Goal: Task Accomplishment & Management: Manage account settings

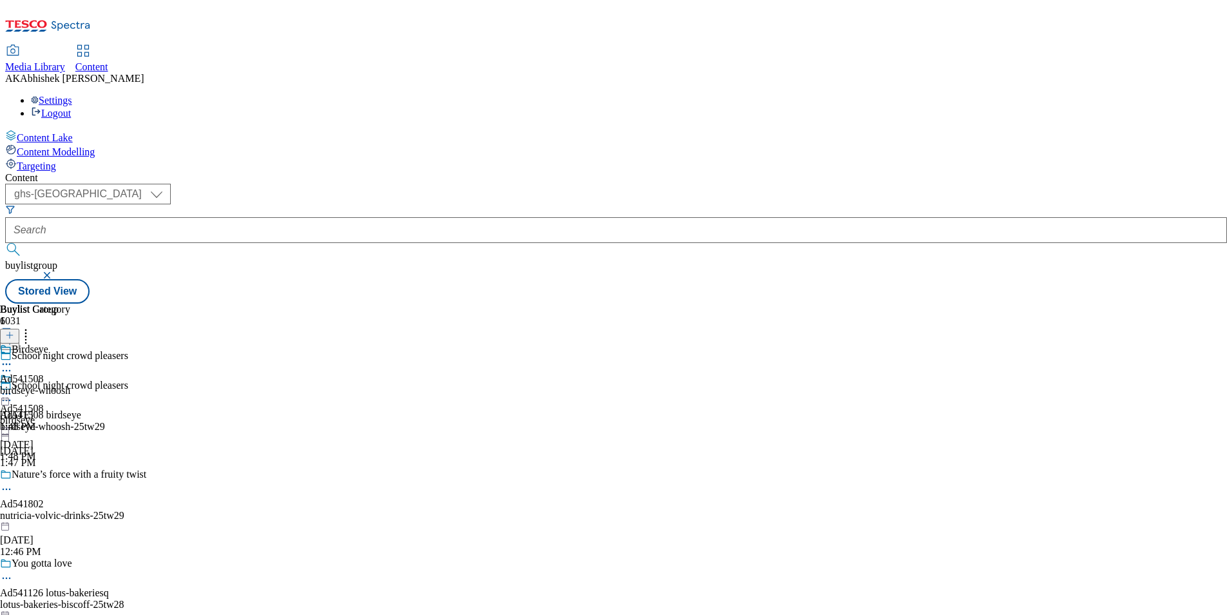
select select "ghs-[GEOGRAPHIC_DATA]"
click at [5, 243] on button "submit" at bounding box center [14, 249] width 18 height 13
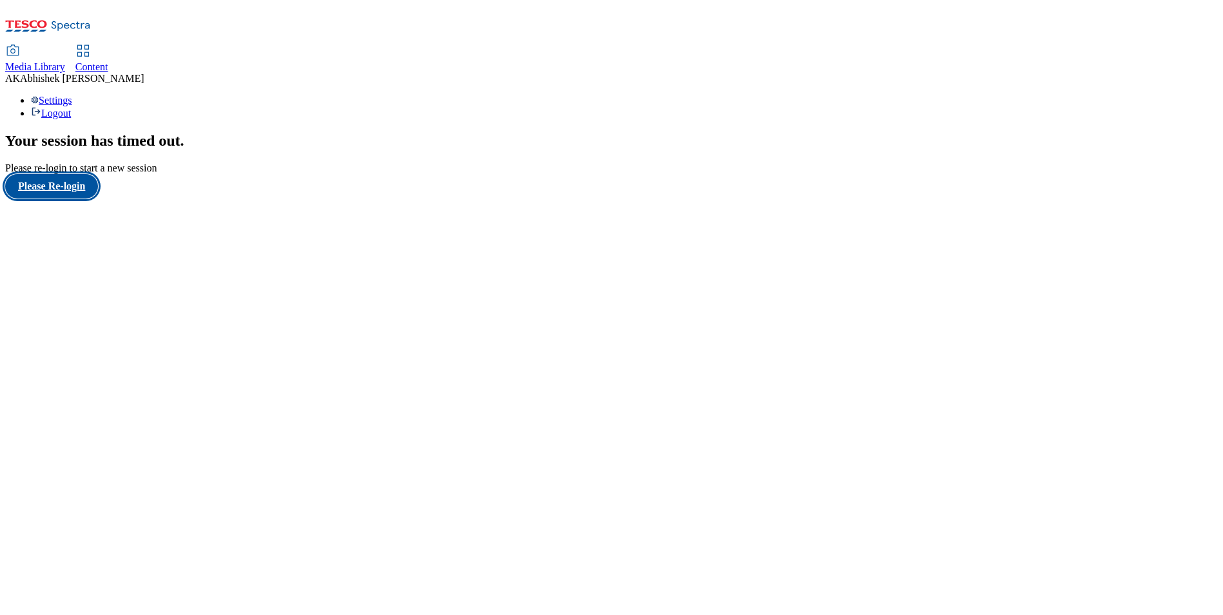
click at [98, 199] on button "Please Re-login" at bounding box center [51, 186] width 93 height 24
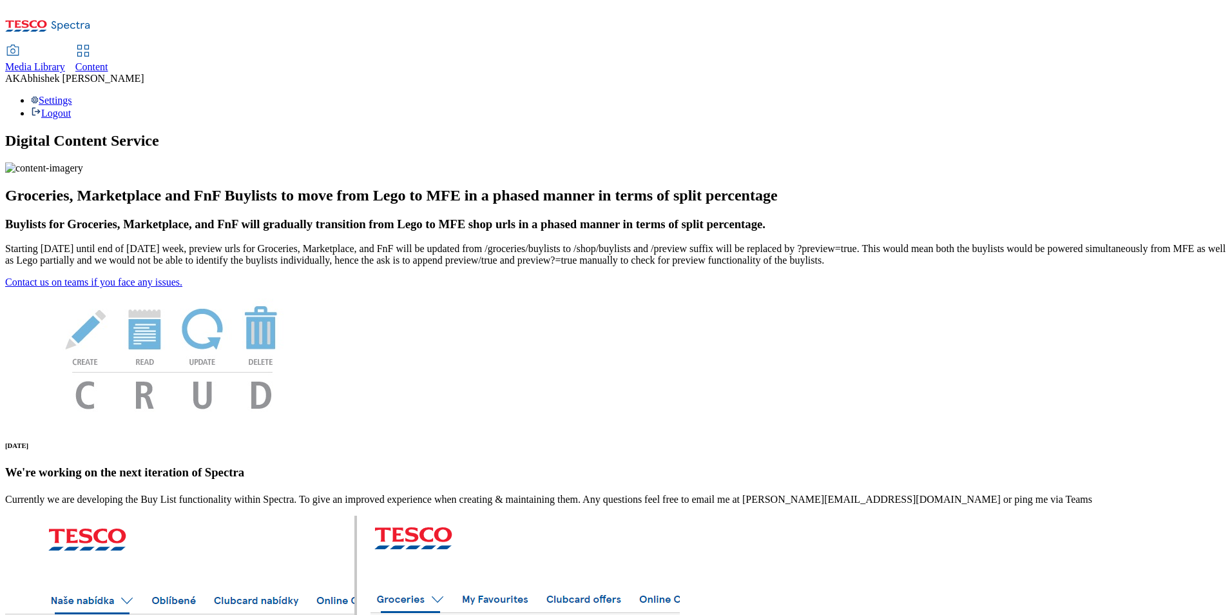
click at [108, 61] on span "Content" at bounding box center [91, 66] width 33 height 11
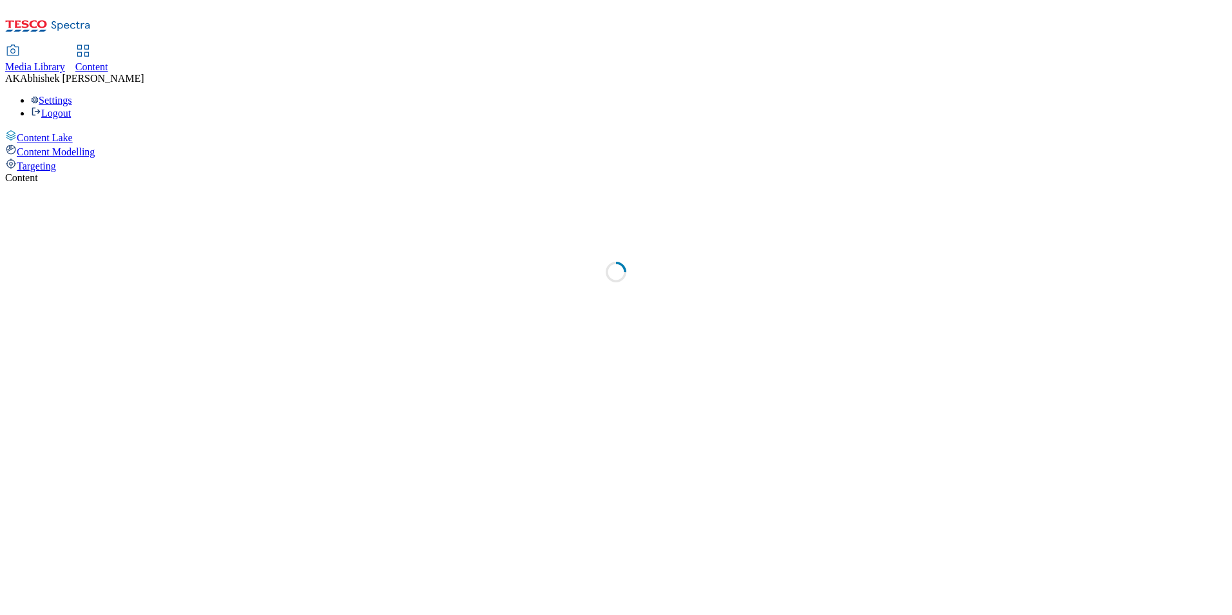
select select "ghs-uk"
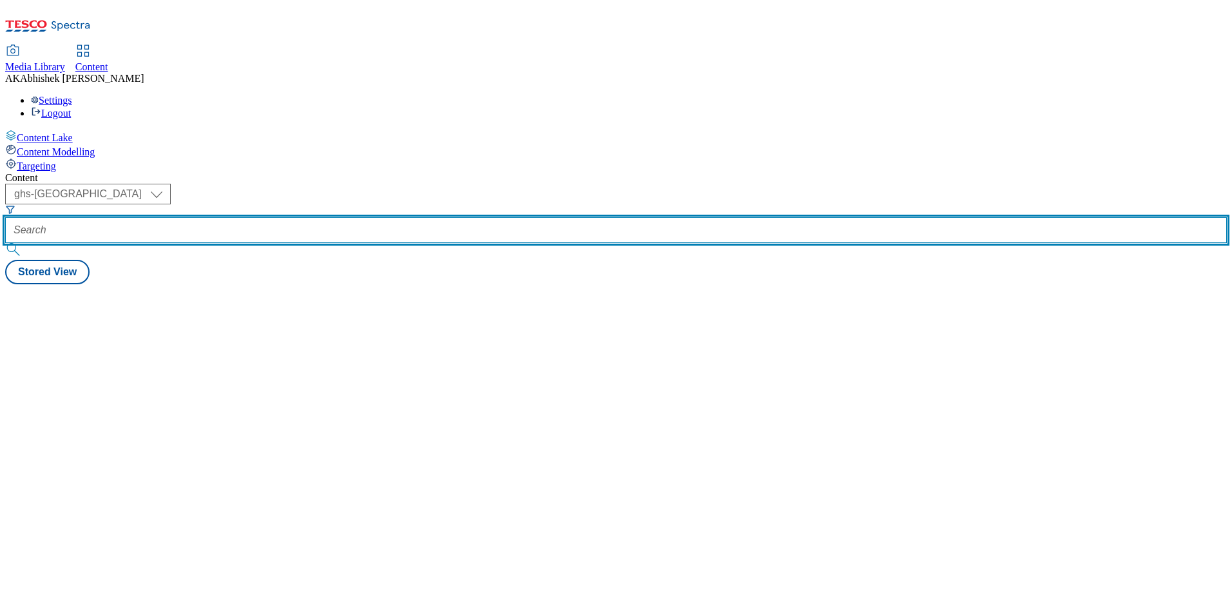
click at [306, 217] on input "text" at bounding box center [616, 230] width 1222 height 26
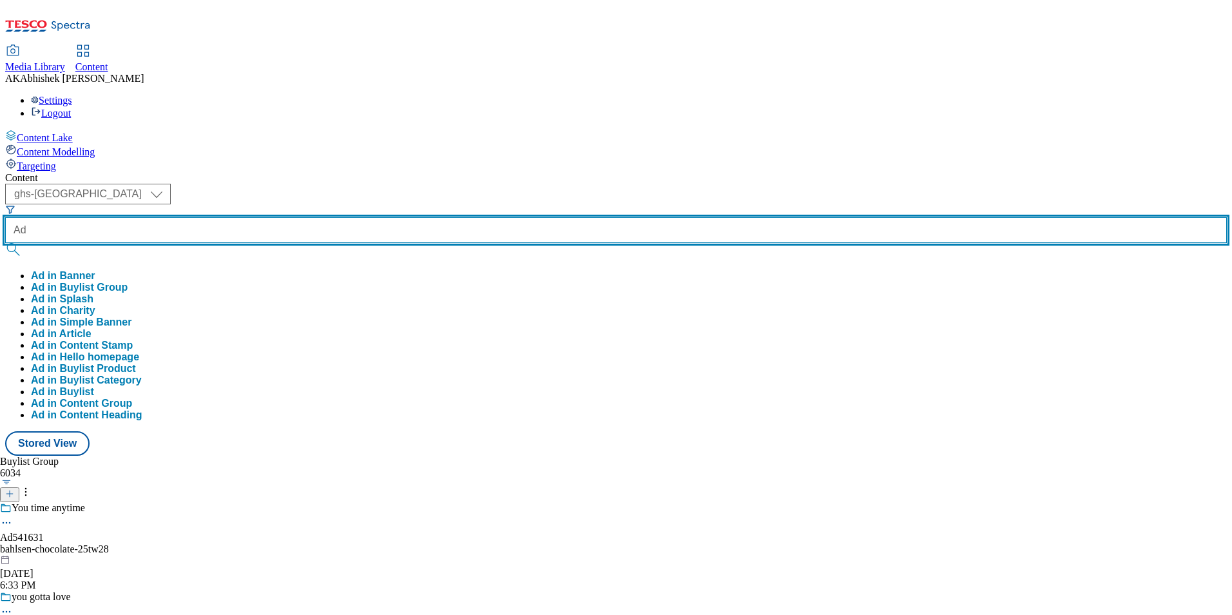
paste input "541128"
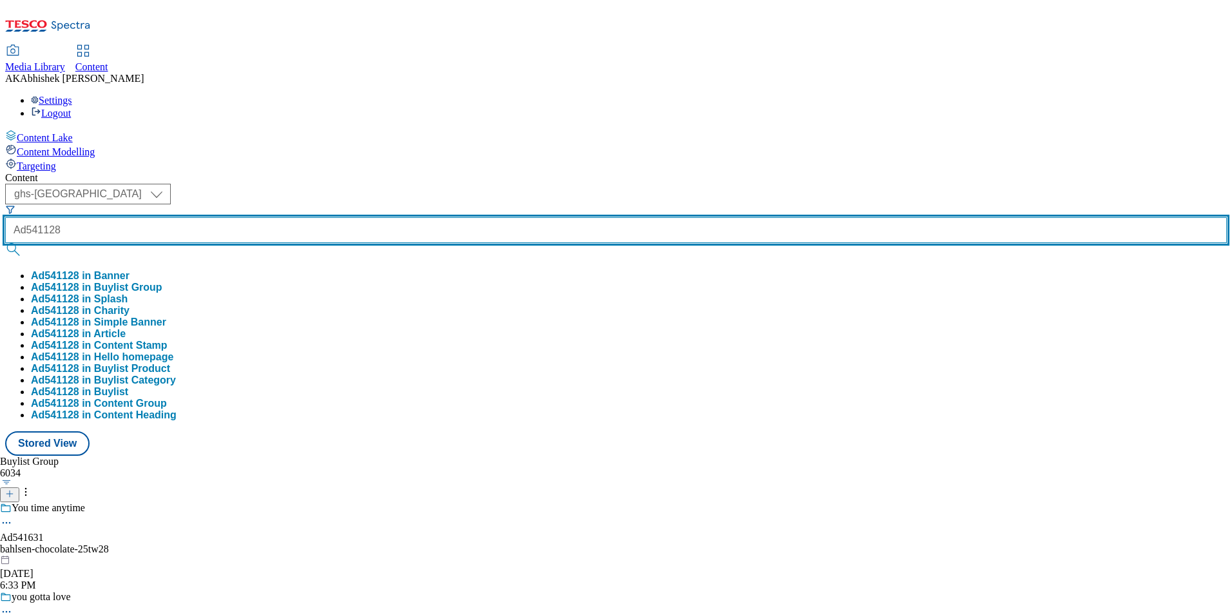
type input "Ad541128"
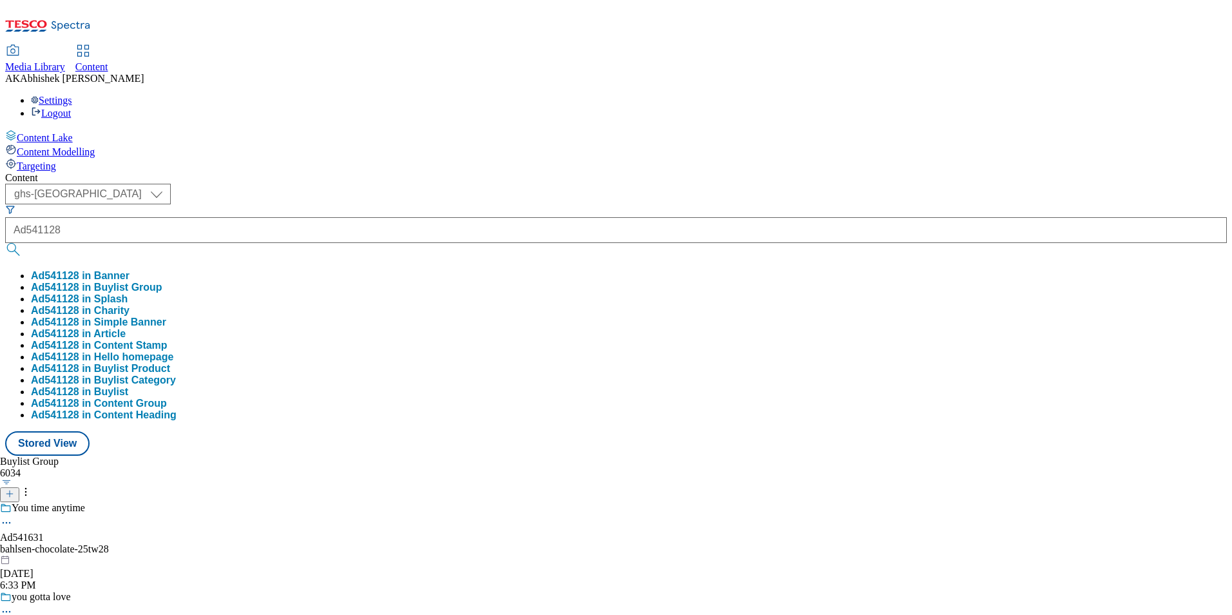
click at [552, 456] on div "Buylist Group 6034 You time anytime Ad541631 bahlsen-chocolate-25tw28 Aug 22, 2…" at bounding box center [616, 456] width 1222 height 0
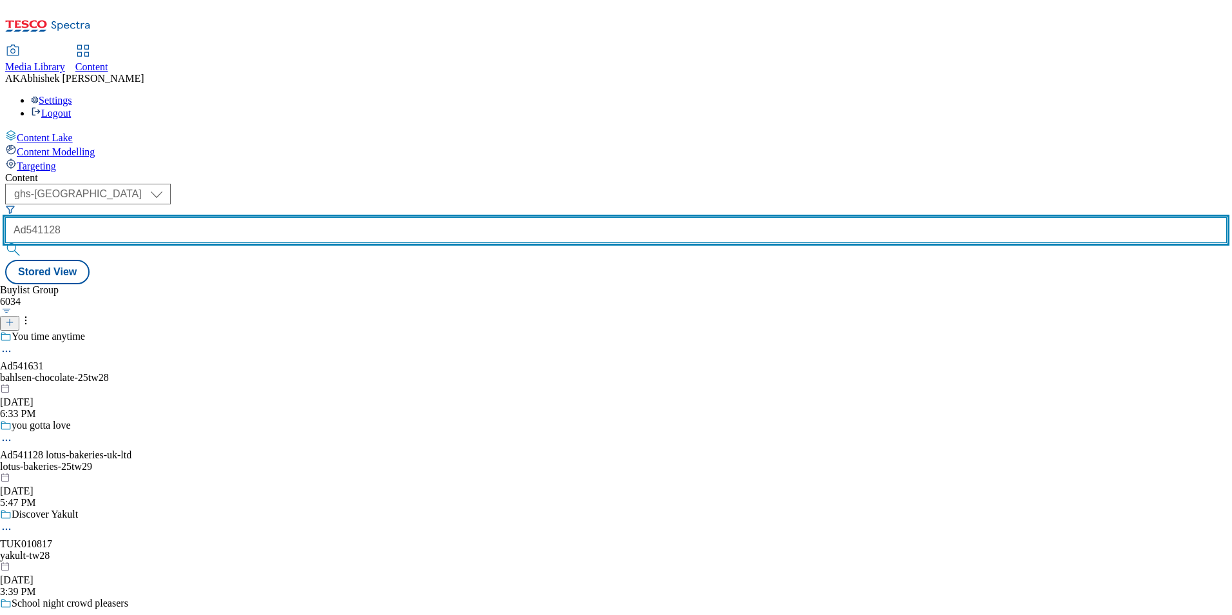
click at [333, 217] on input "Ad541128" at bounding box center [616, 230] width 1222 height 26
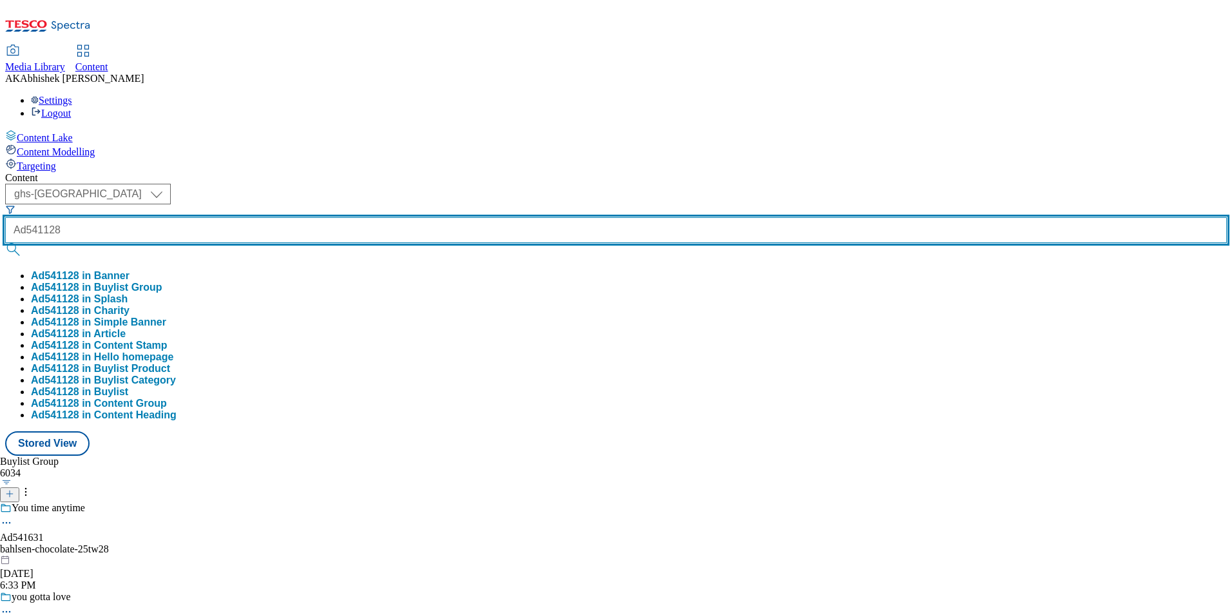
click at [5, 243] on button "submit" at bounding box center [14, 249] width 18 height 13
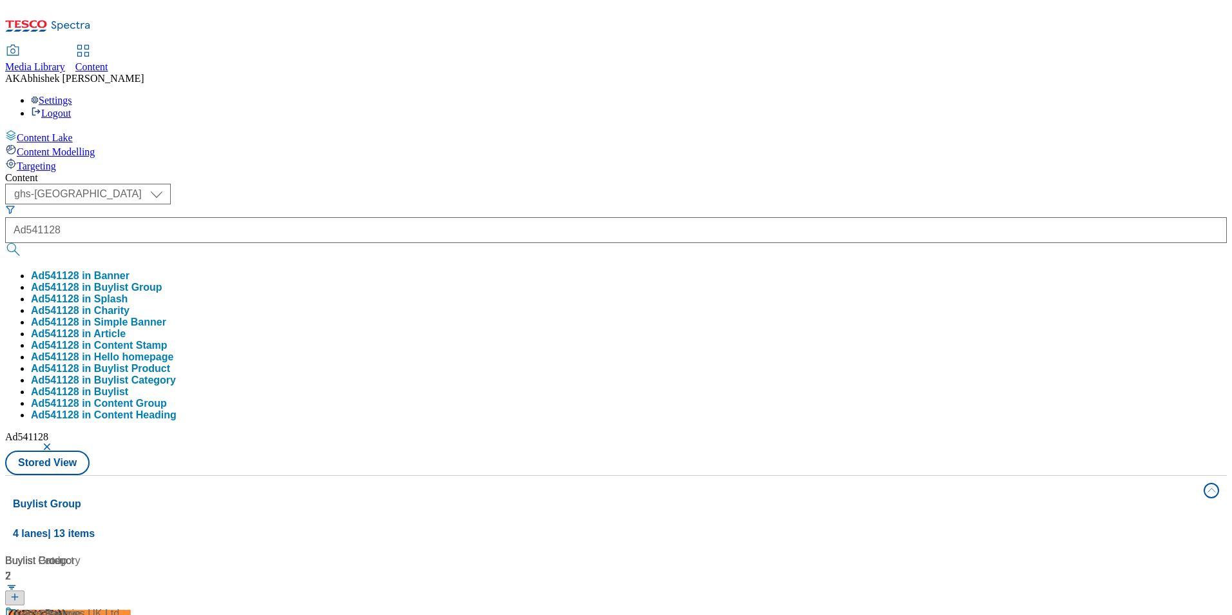
click at [548, 184] on div "( optional ) ghs-roi ghs-uk ghs-uk Ad541128 Ad541128 in Banner Ad541128 in Buyl…" at bounding box center [616, 329] width 1222 height 291
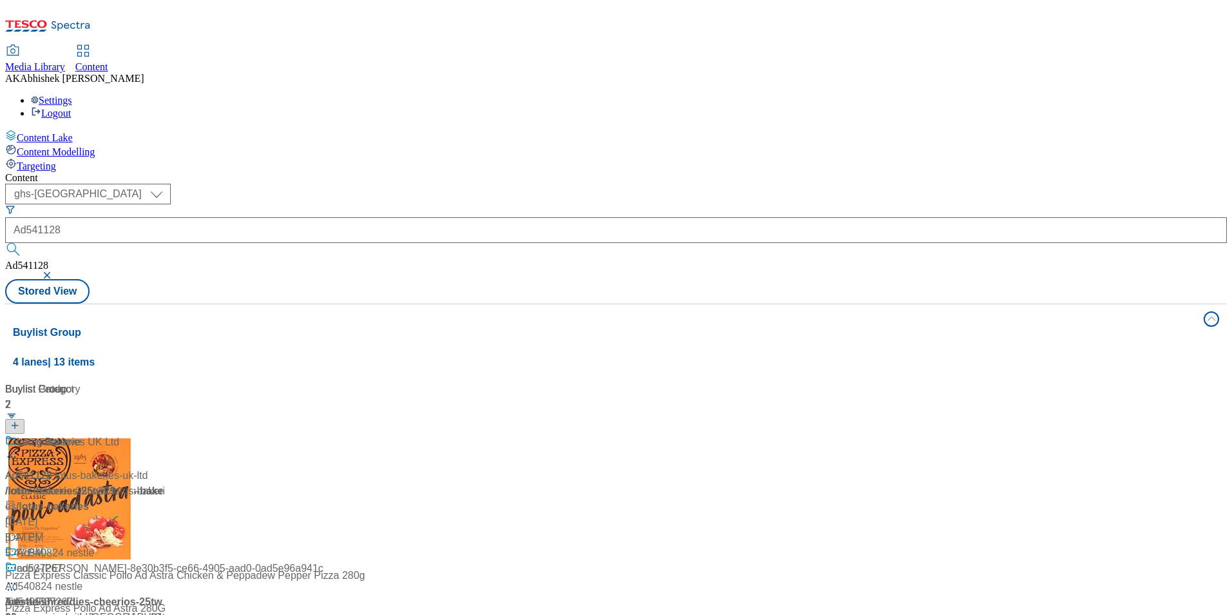
click at [166, 434] on div at bounding box center [85, 451] width 161 height 34
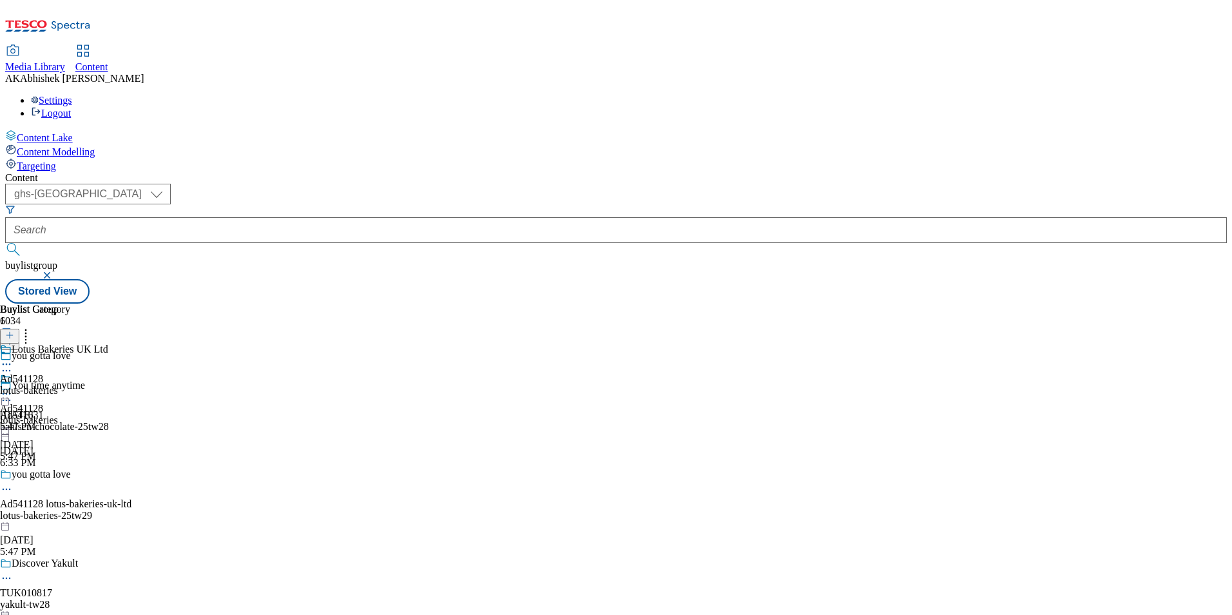
click at [13, 483] on icon at bounding box center [6, 489] width 13 height 13
click at [55, 512] on span "Edit" at bounding box center [47, 517] width 15 height 10
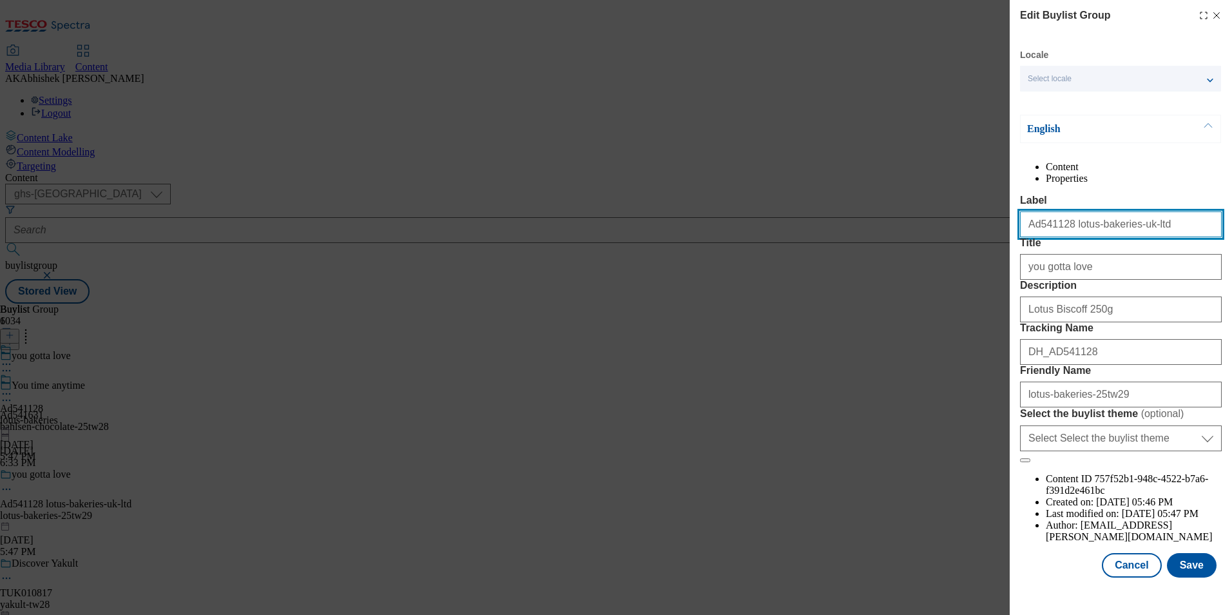
drag, startPoint x: 1114, startPoint y: 255, endPoint x: 1234, endPoint y: 250, distance: 120.0
click at [1232, 250] on html "Icons icon_account icon_add icon_backward_link icon_basket icon_benefits icon_c…" at bounding box center [616, 154] width 1232 height 309
type input "Ad541128 lotus-bakeries"
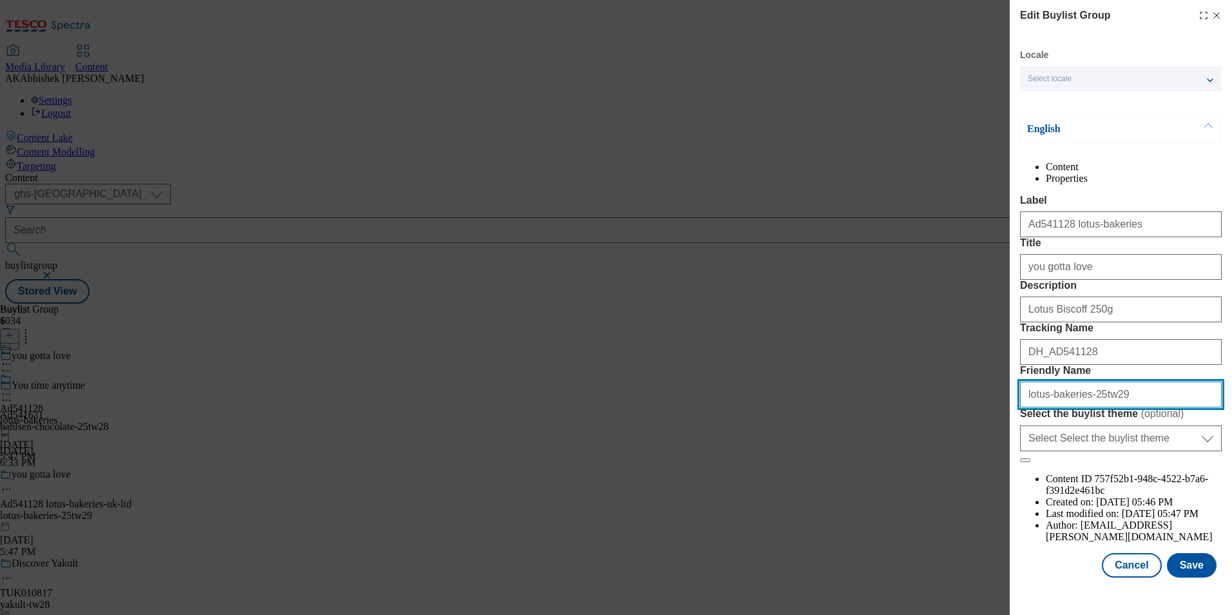
click at [1080, 407] on input "lotus-bakeries-25tw29" at bounding box center [1121, 395] width 202 height 26
click at [1083, 407] on input "lotus-bakeries-biscuits-25tw29" at bounding box center [1121, 395] width 202 height 26
click at [1090, 407] on input "lotus-bakeries-cookies-25tw29" at bounding box center [1121, 395] width 202 height 26
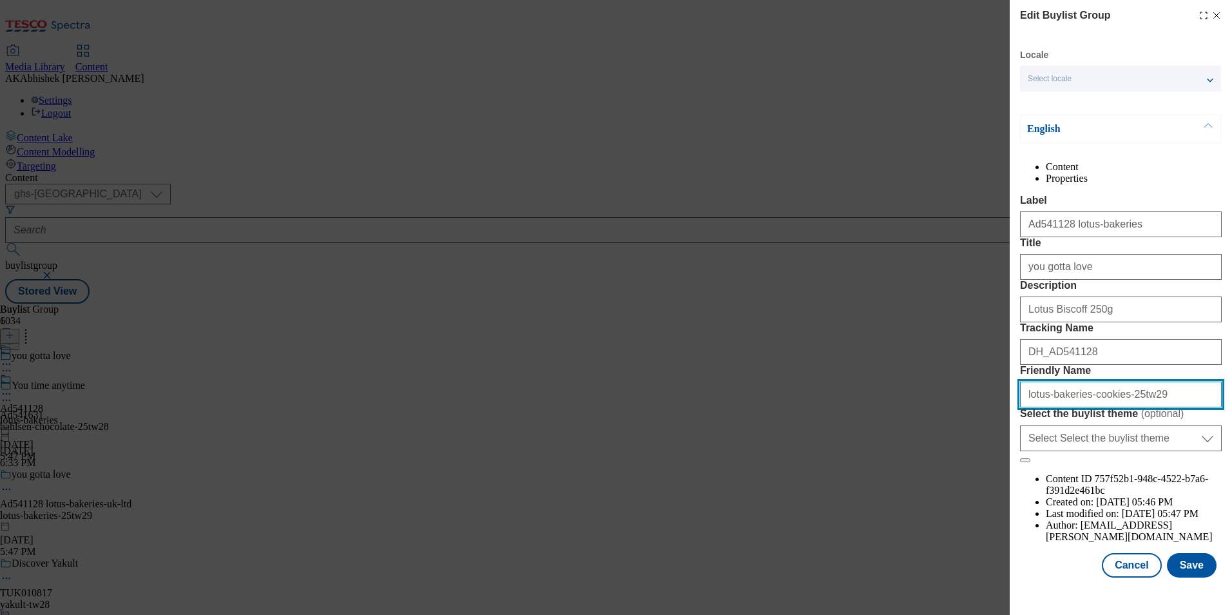
type input "lotus-bakeries-cookies-25tw29"
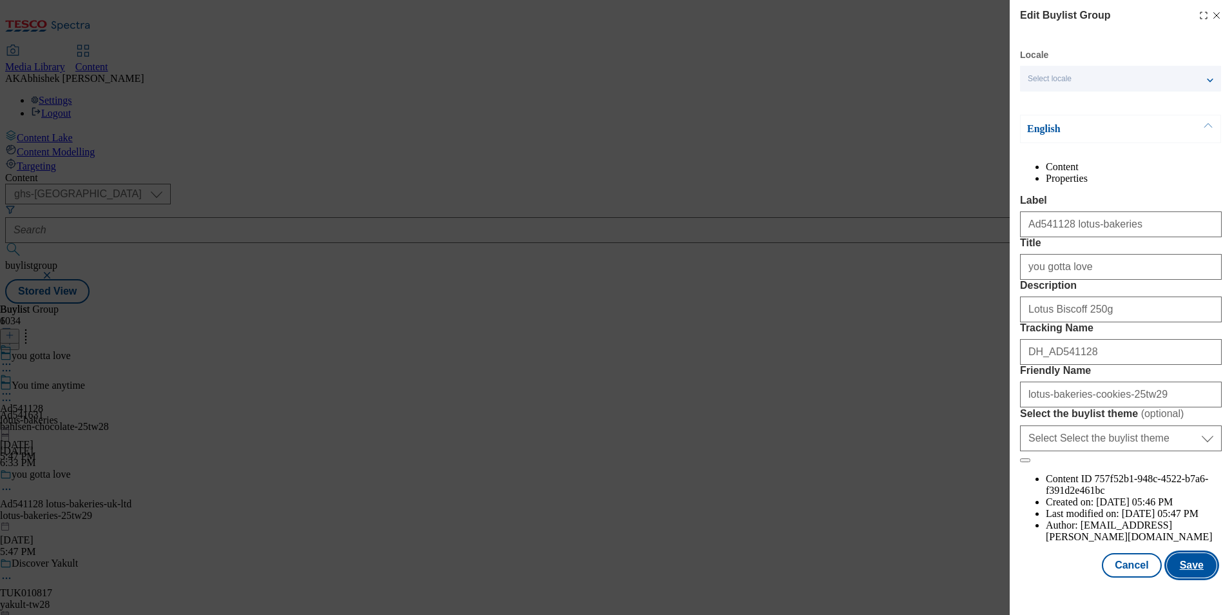
click at [1188, 577] on button "Save" at bounding box center [1192, 565] width 50 height 24
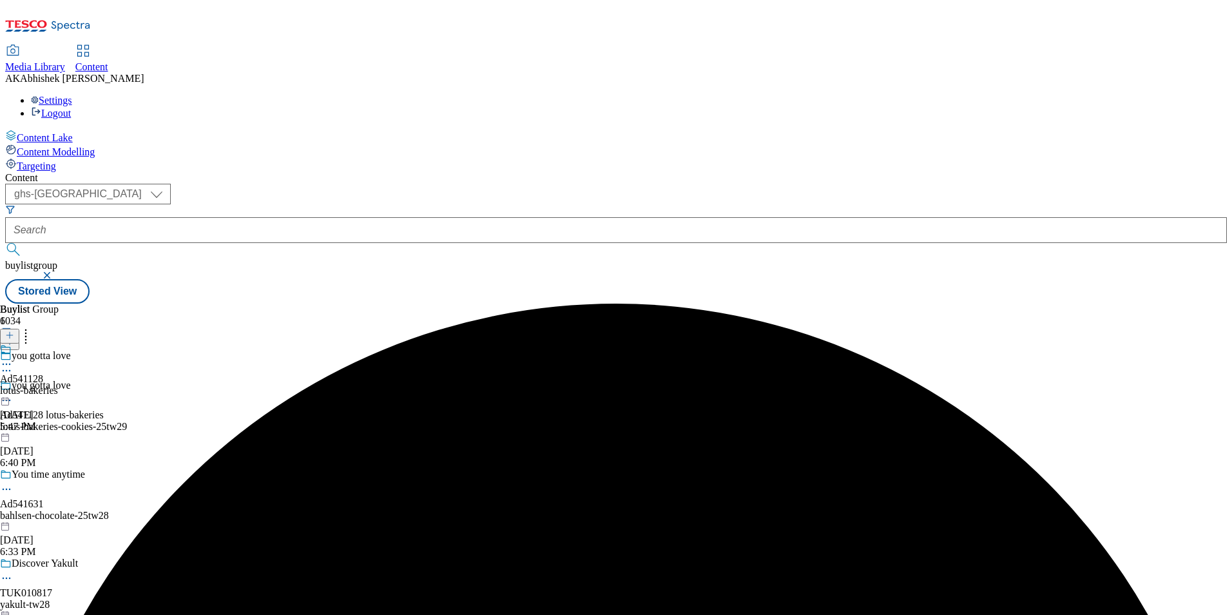
click at [13, 358] on icon at bounding box center [6, 364] width 13 height 13
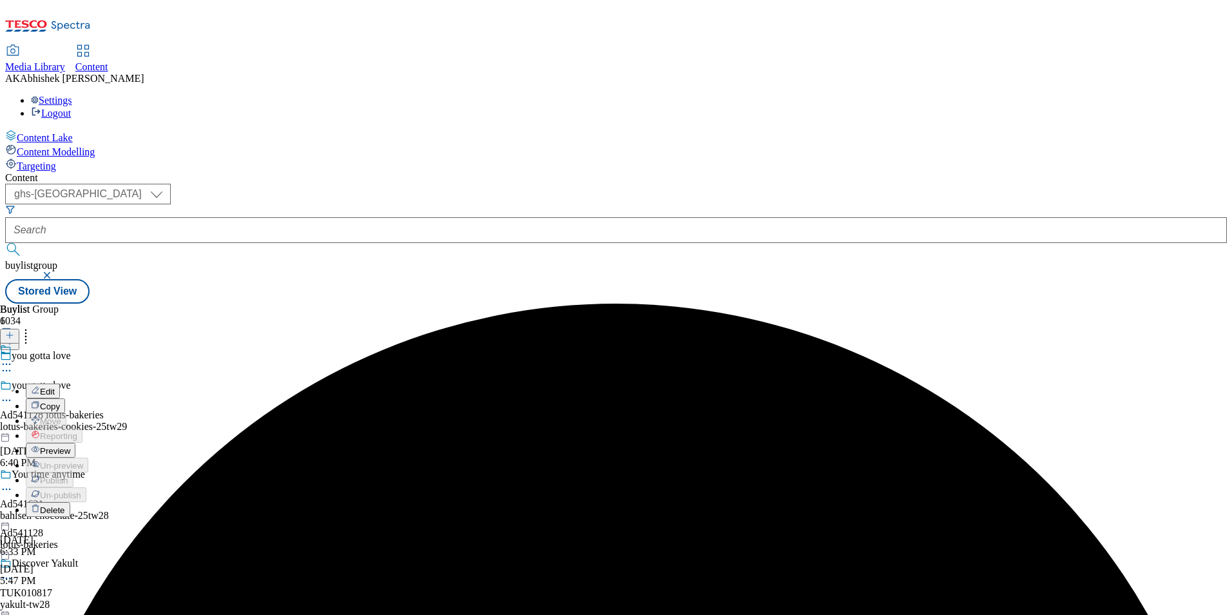
click at [55, 387] on span "Edit" at bounding box center [47, 392] width 15 height 10
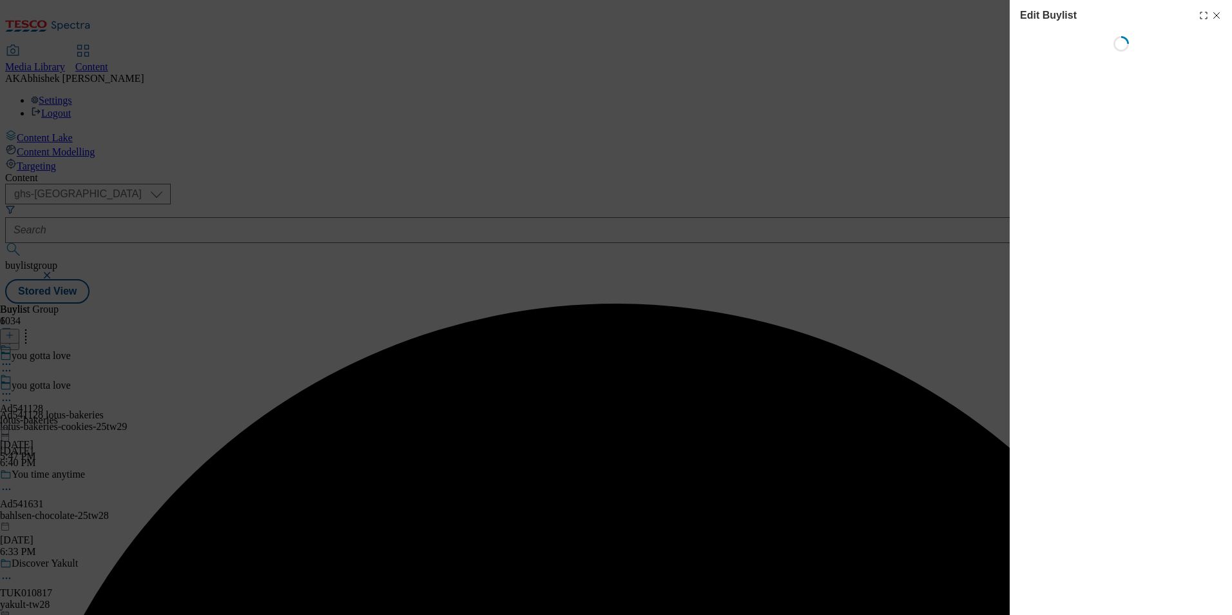
select select "tactical"
select select "supplier funded short term 1-3 weeks"
select select "dunnhumby"
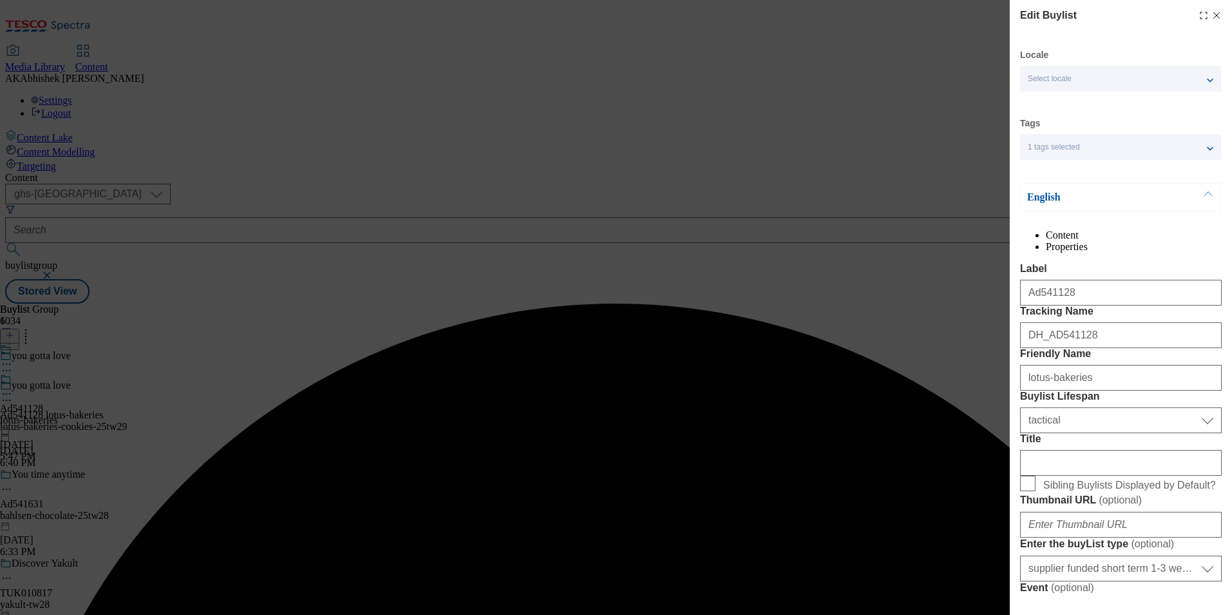
select select "Banner"
click at [1094, 391] on input "lotus-bakeries" at bounding box center [1121, 378] width 202 height 26
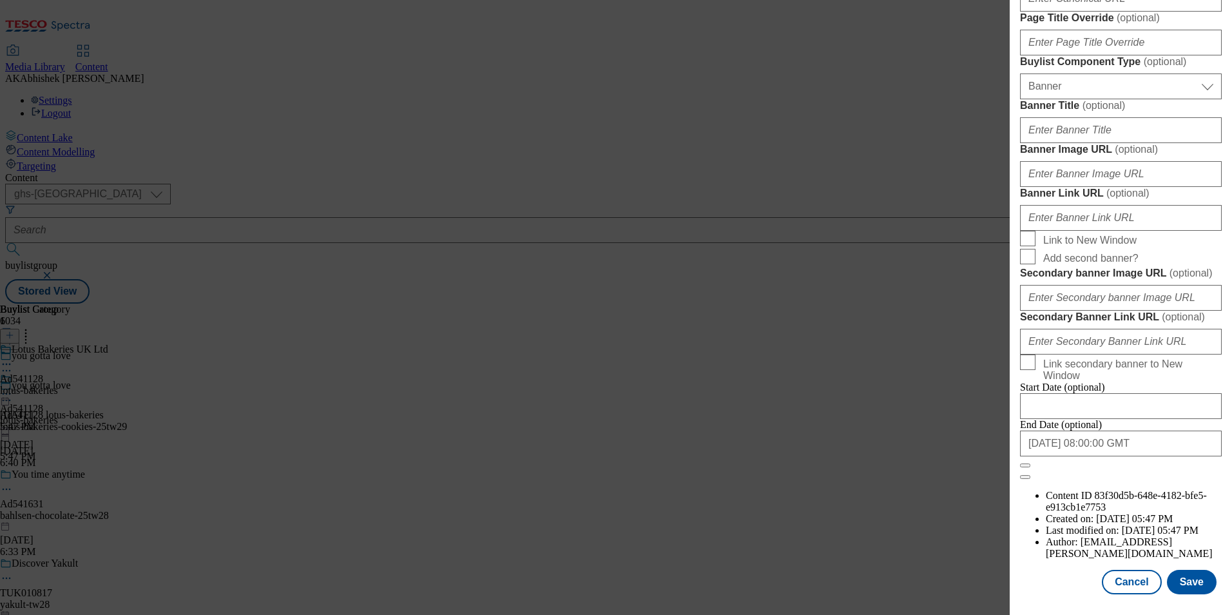
scroll to position [1329, 0]
click at [1181, 579] on button "Save" at bounding box center [1192, 582] width 50 height 24
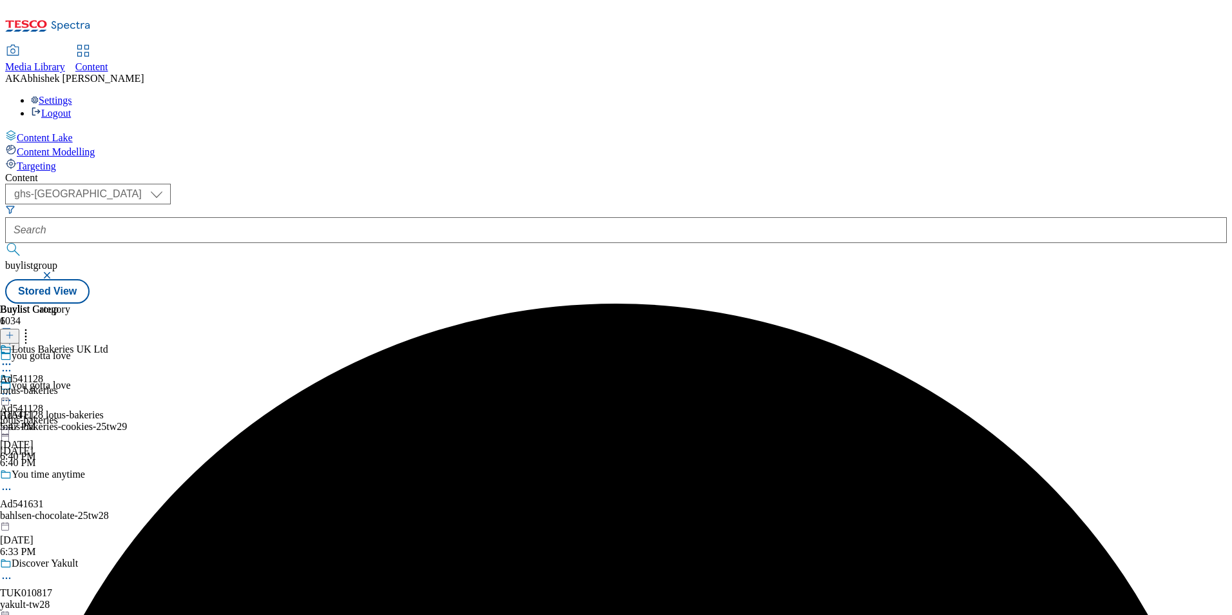
click at [13, 394] on icon at bounding box center [6, 400] width 13 height 13
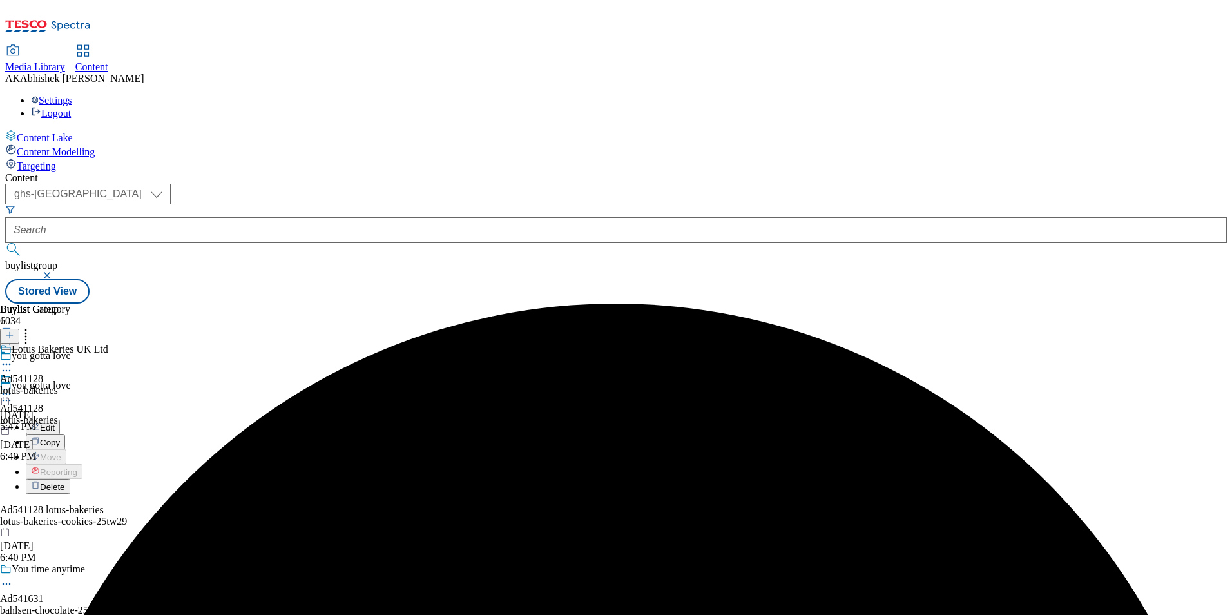
click at [55, 423] on span "Edit" at bounding box center [47, 428] width 15 height 10
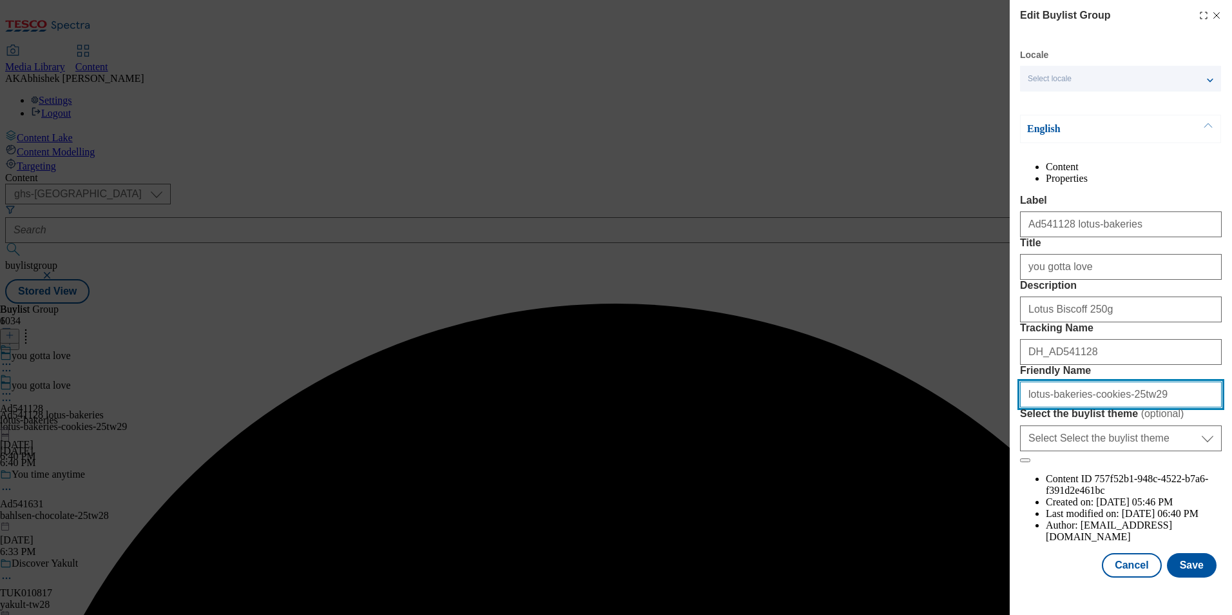
click at [1100, 407] on input "lotus-bakeries-cookies-25tw29" at bounding box center [1121, 395] width 202 height 26
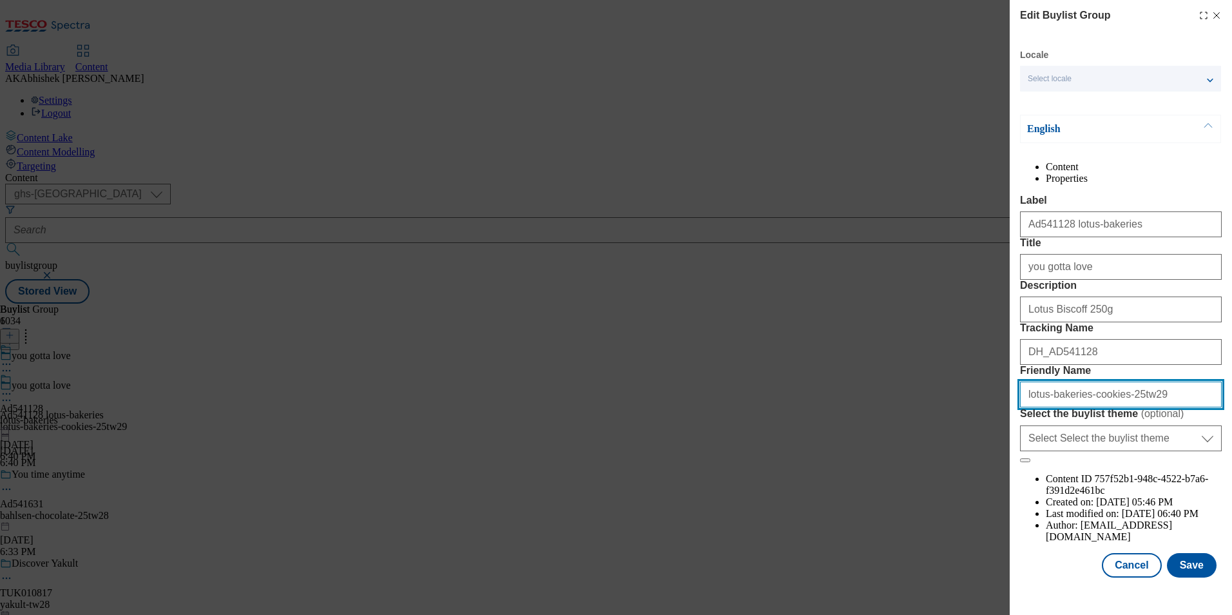
click at [1100, 407] on input "lotus-bakeries-cookies-25tw29" at bounding box center [1121, 395] width 202 height 26
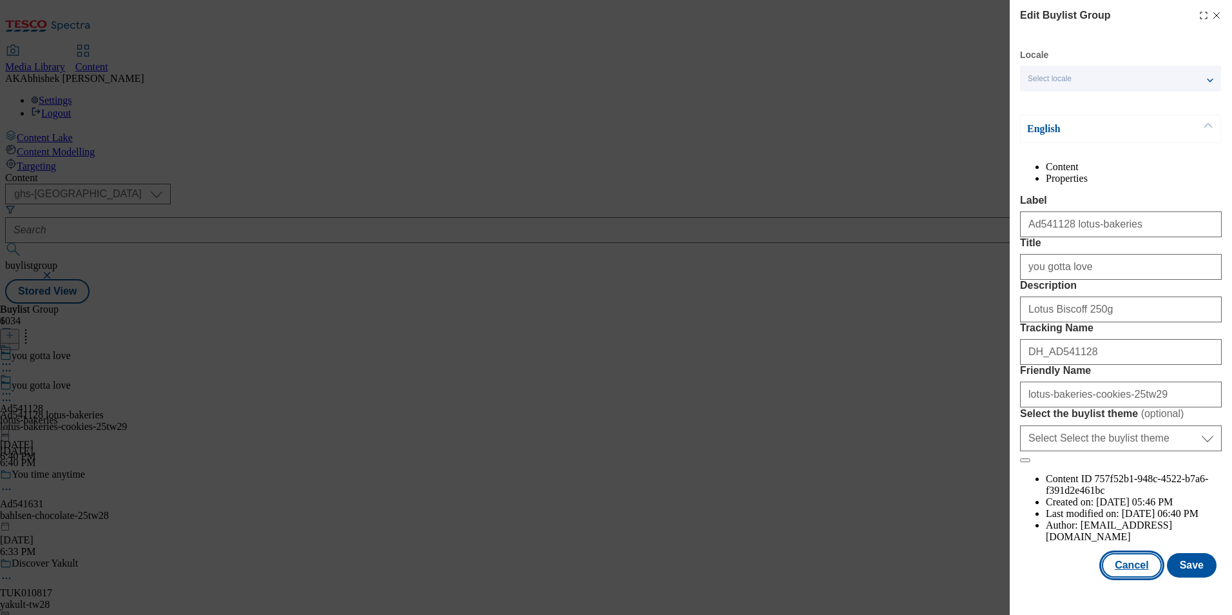
click at [1144, 578] on button "Cancel" at bounding box center [1131, 565] width 59 height 24
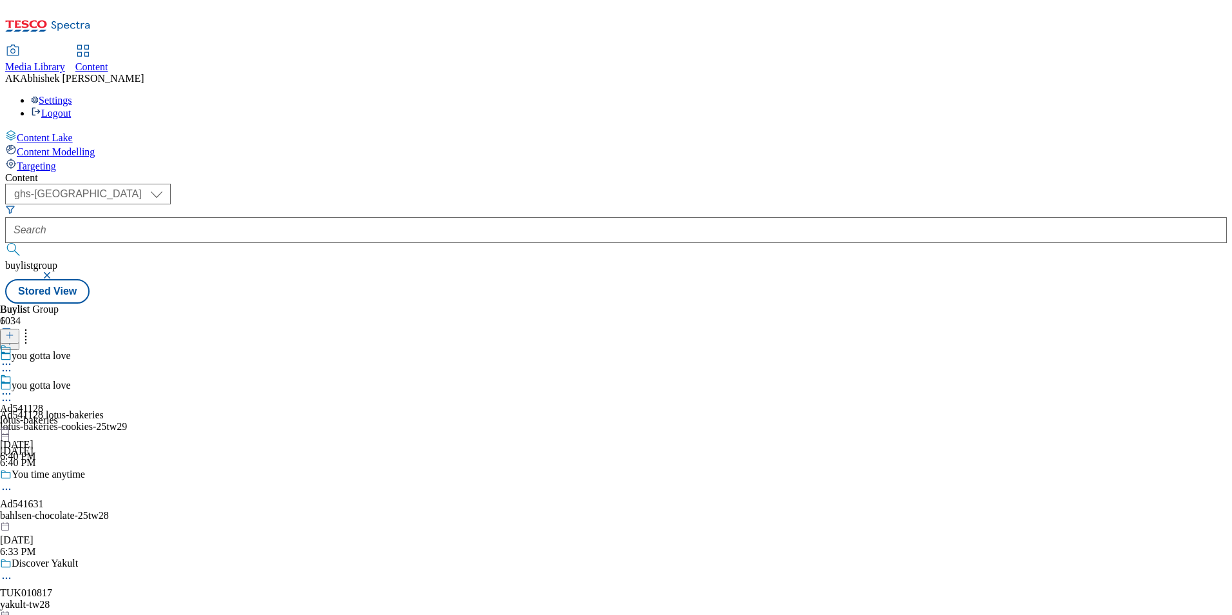
click at [58, 414] on div "lotus-bakeries" at bounding box center [29, 420] width 58 height 12
click at [13, 358] on icon at bounding box center [6, 364] width 13 height 13
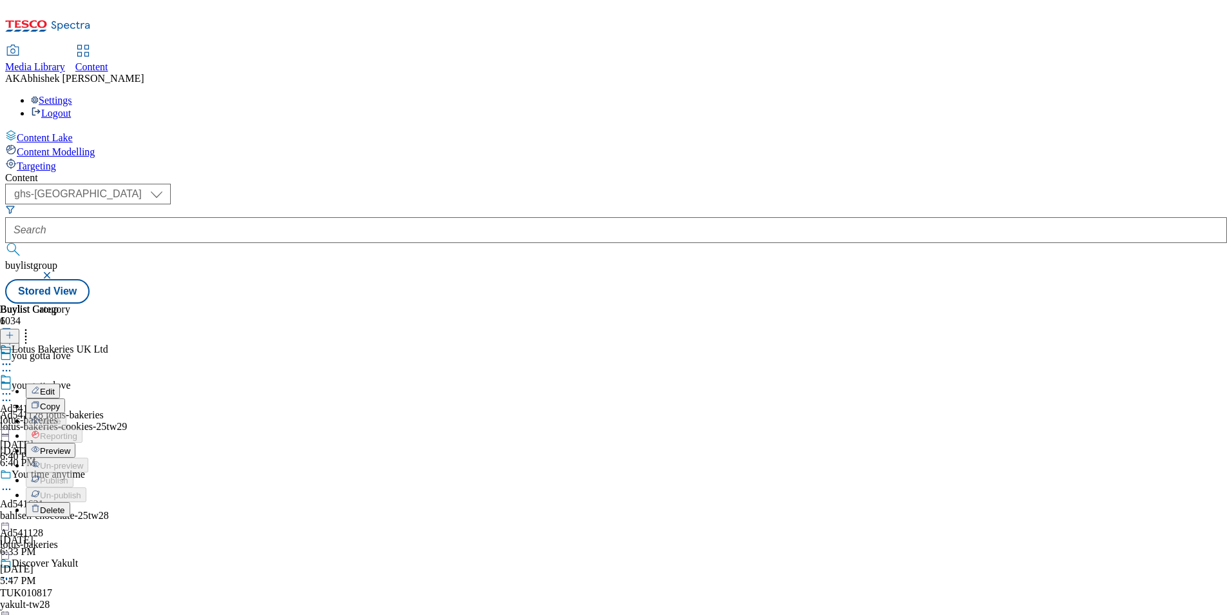
click at [55, 387] on span "Edit" at bounding box center [47, 392] width 15 height 10
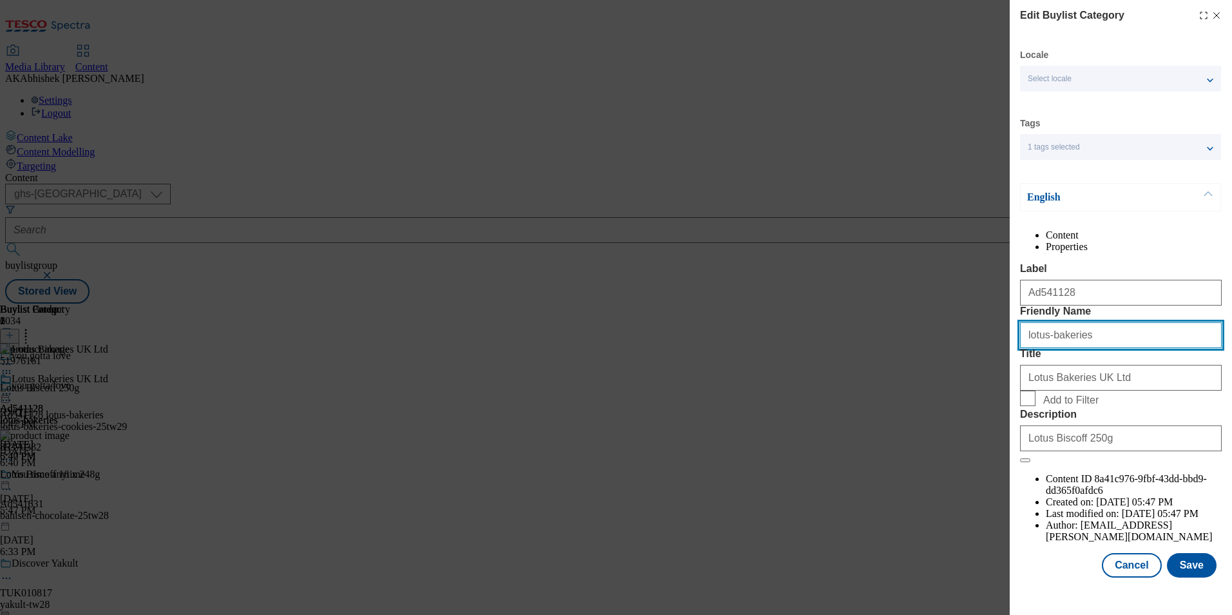
click at [1088, 348] on input "lotus-bakeries" at bounding box center [1121, 335] width 202 height 26
paste input "cookies"
type input "lotus-bakeries-cookies"
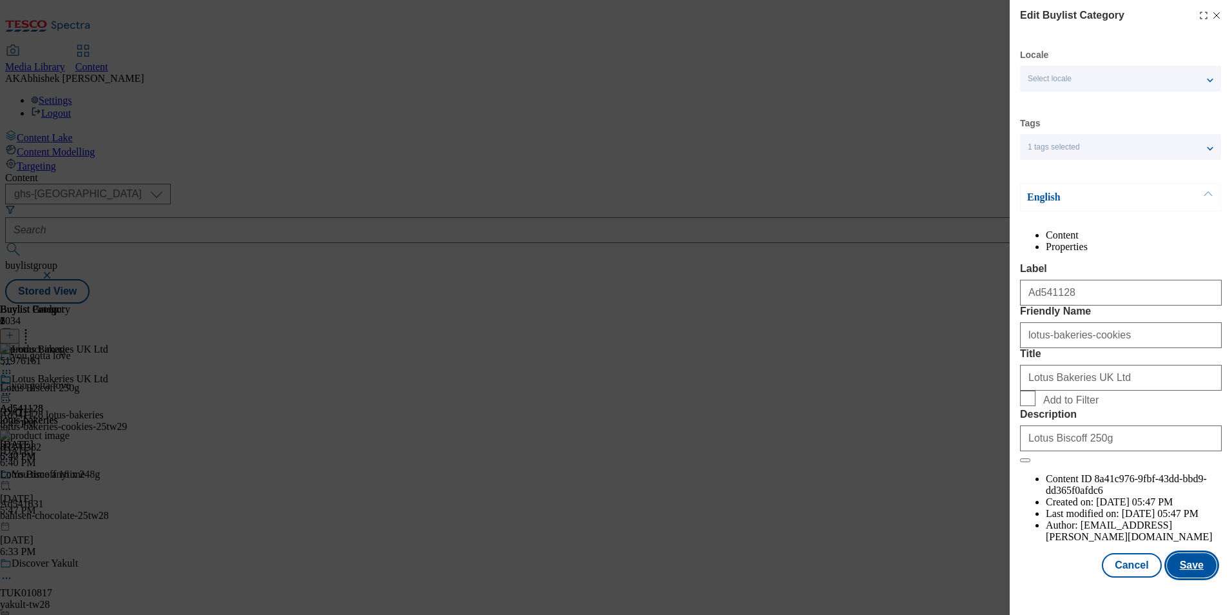
click at [1189, 578] on button "Save" at bounding box center [1192, 565] width 50 height 24
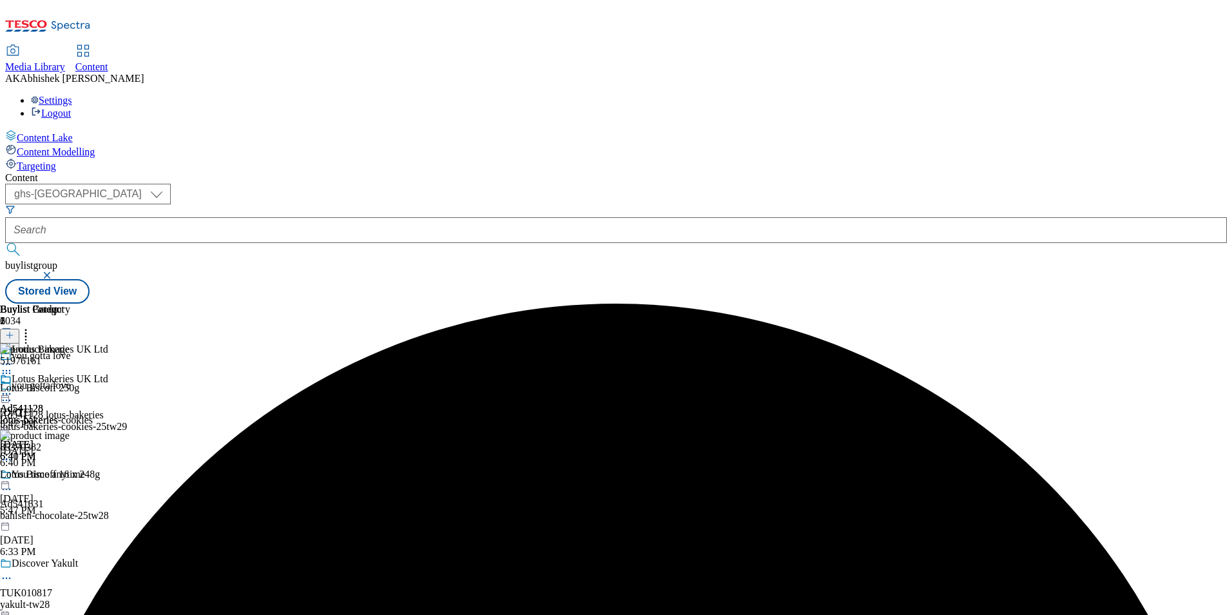
click at [13, 387] on icon at bounding box center [6, 393] width 13 height 13
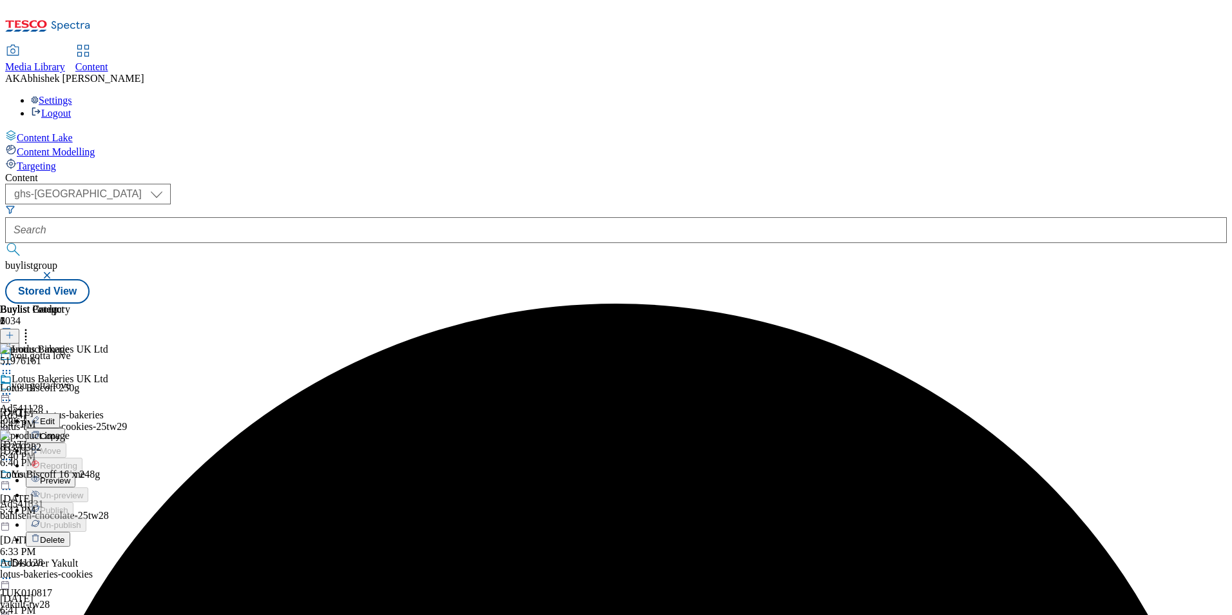
click at [70, 476] on span "Preview" at bounding box center [55, 481] width 30 height 10
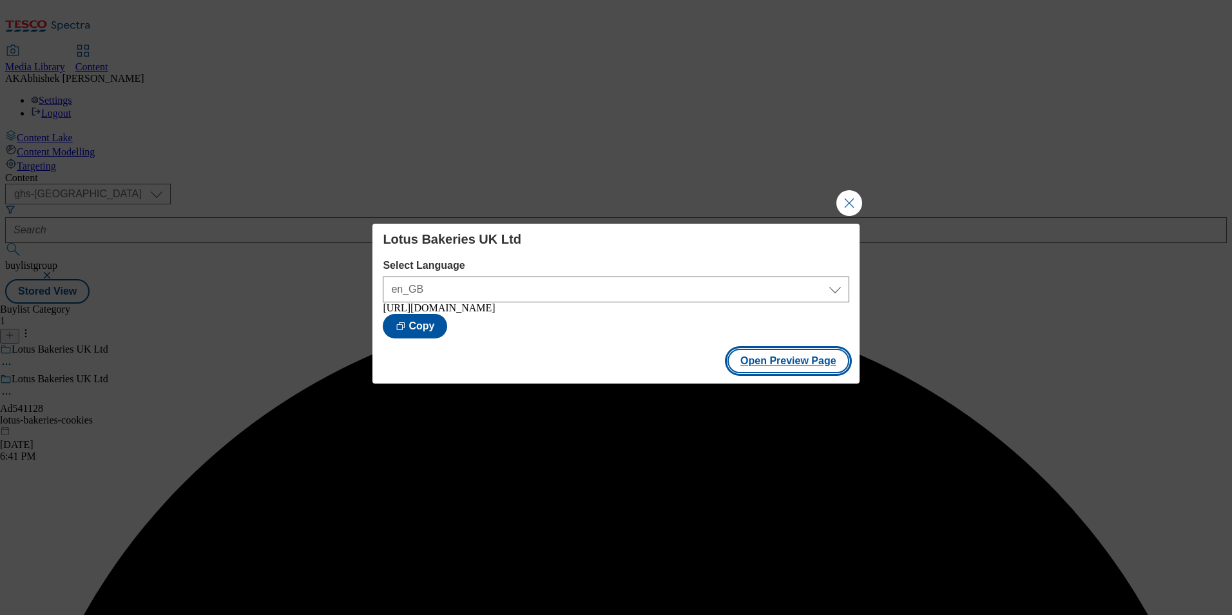
click at [785, 371] on button "Open Preview Page" at bounding box center [789, 361] width 122 height 24
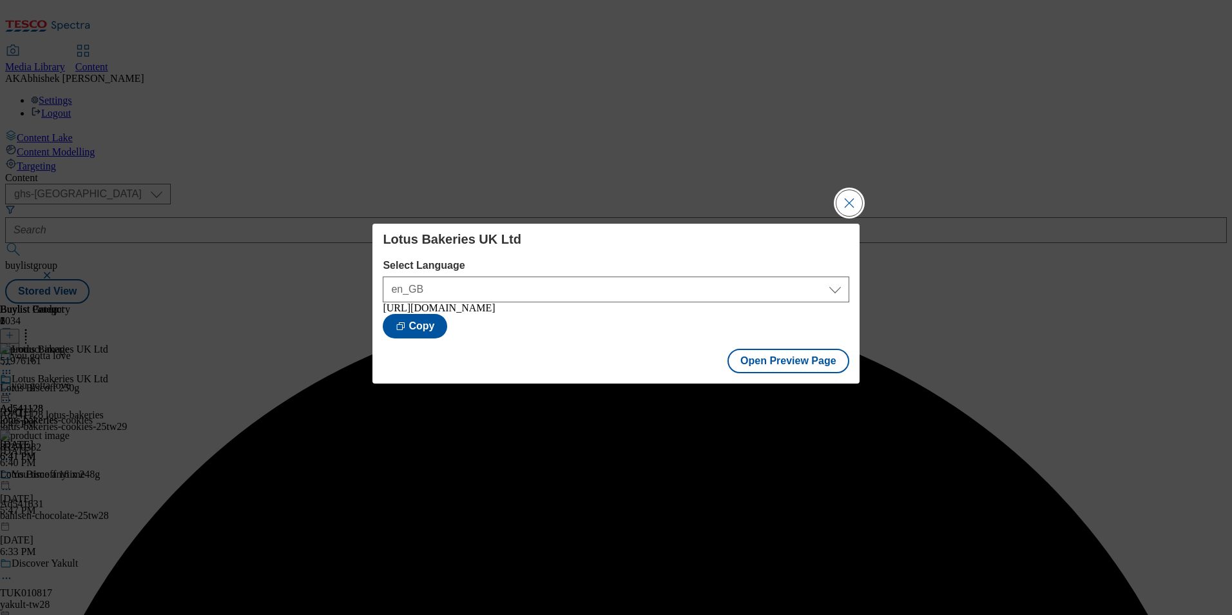
click at [848, 194] on button "Close Modal" at bounding box center [850, 203] width 26 height 26
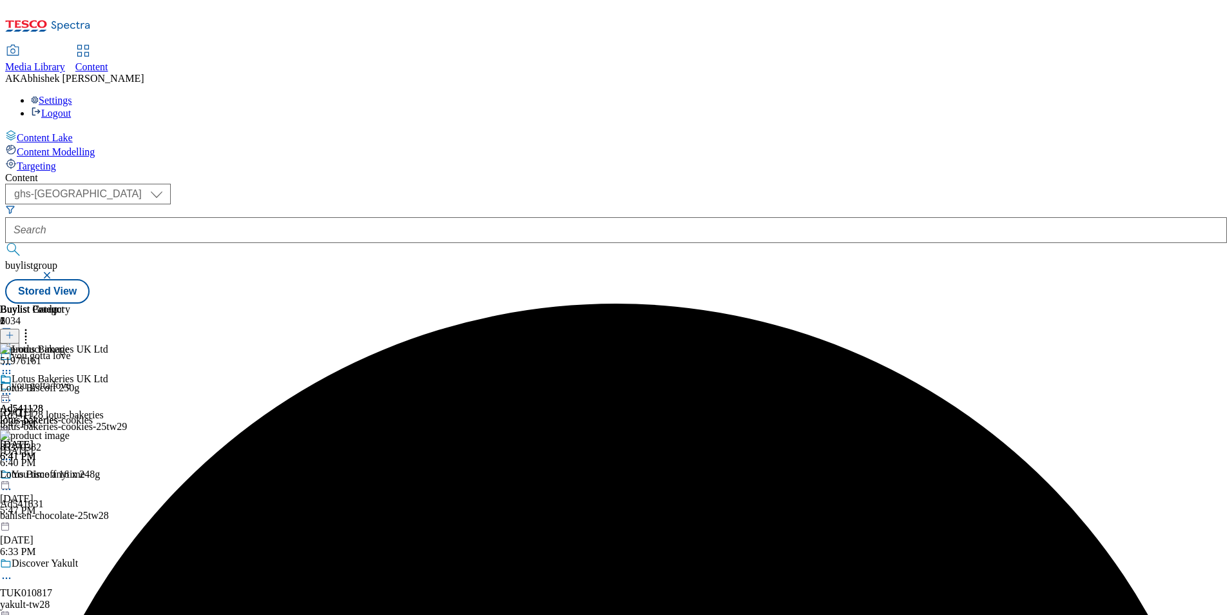
click at [13, 387] on icon at bounding box center [6, 393] width 13 height 13
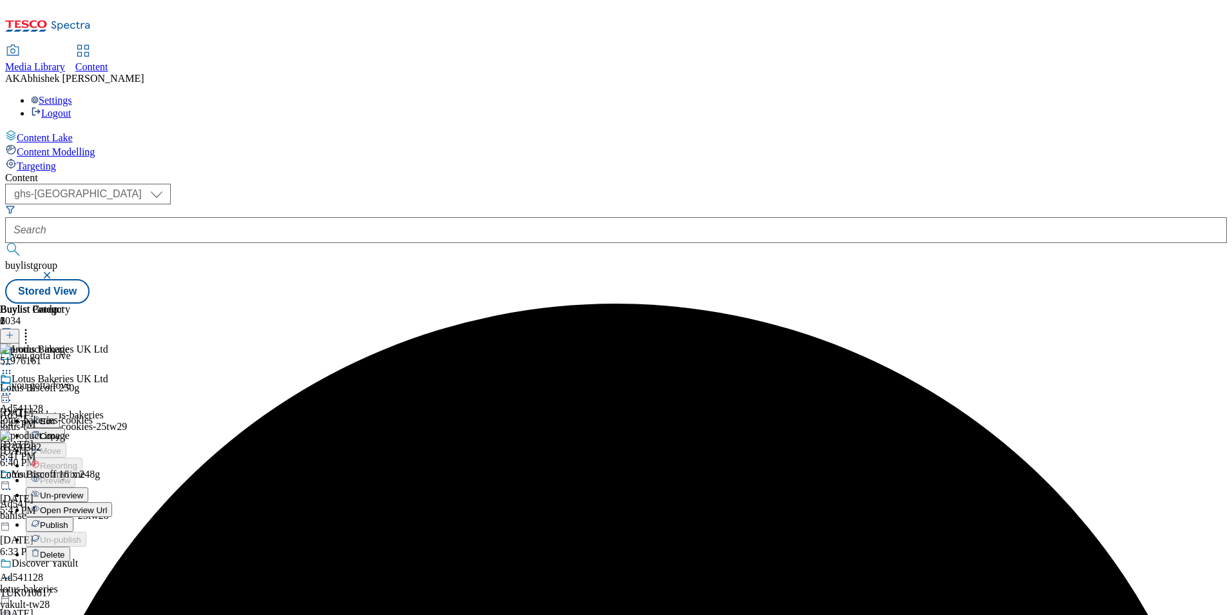
click at [68, 520] on span "Publish" at bounding box center [54, 525] width 28 height 10
